Goal: Navigation & Orientation: Understand site structure

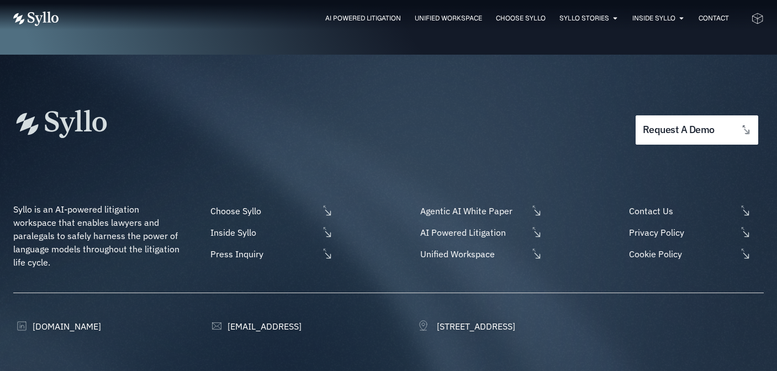
scroll to position [3556, 0]
click at [247, 205] on span "Choose Syllo" at bounding box center [263, 211] width 110 height 13
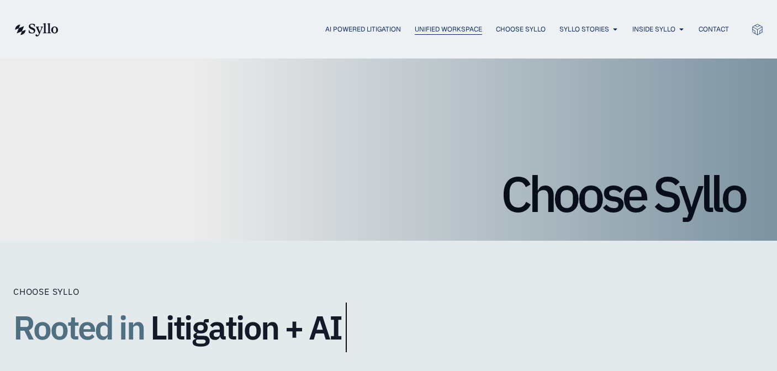
click at [416, 28] on span "Unified Workspace" at bounding box center [447, 29] width 67 height 10
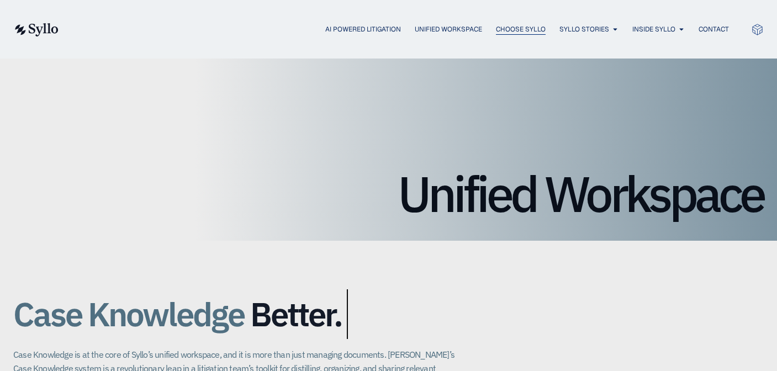
click at [501, 29] on span "Choose Syllo" at bounding box center [521, 29] width 50 height 10
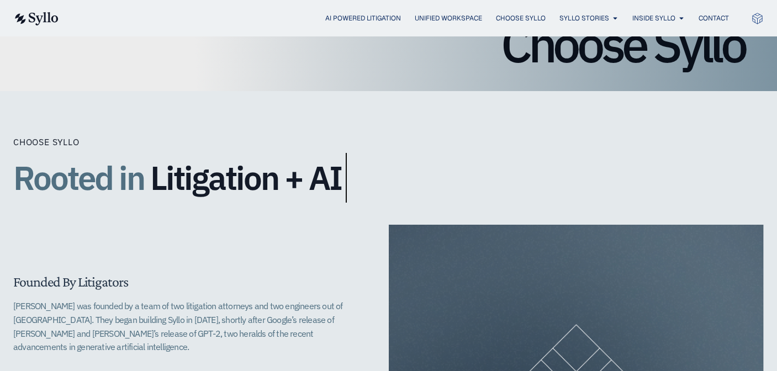
scroll to position [138, 0]
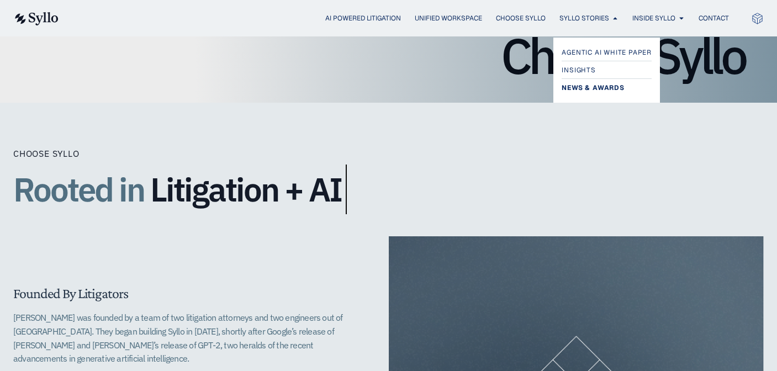
click at [582, 86] on span "News & Awards" at bounding box center [592, 87] width 62 height 13
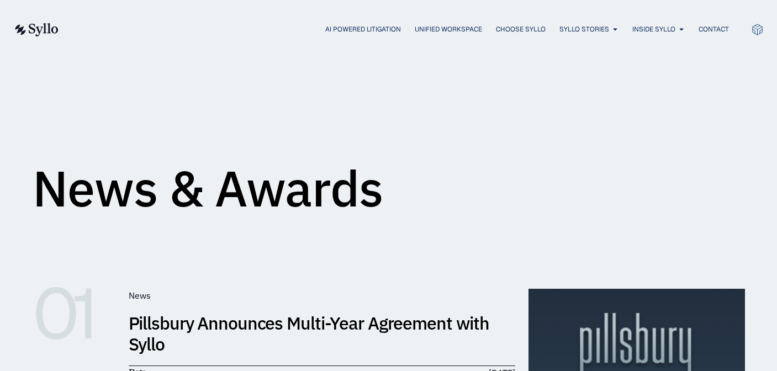
click at [31, 26] on img at bounding box center [35, 29] width 45 height 13
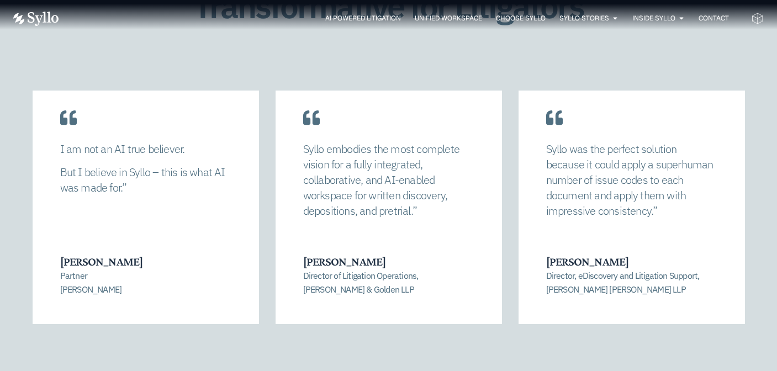
scroll to position [2251, 0]
